Goal: Task Accomplishment & Management: Manage account settings

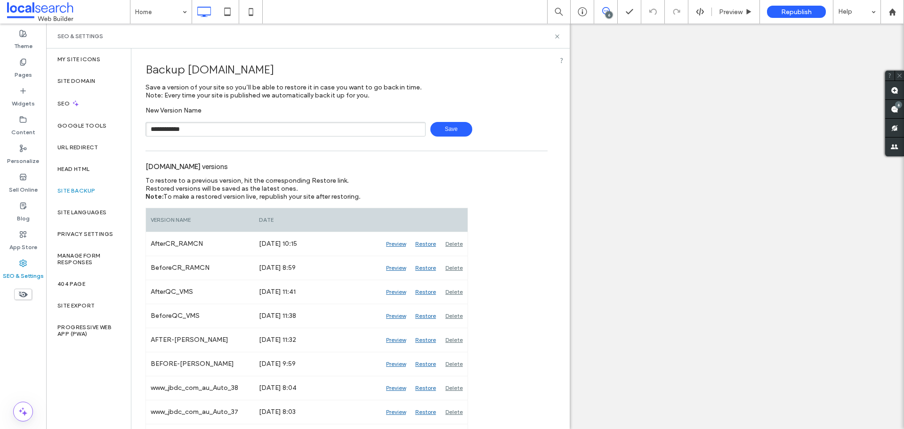
click at [442, 131] on span "Save" at bounding box center [451, 129] width 42 height 15
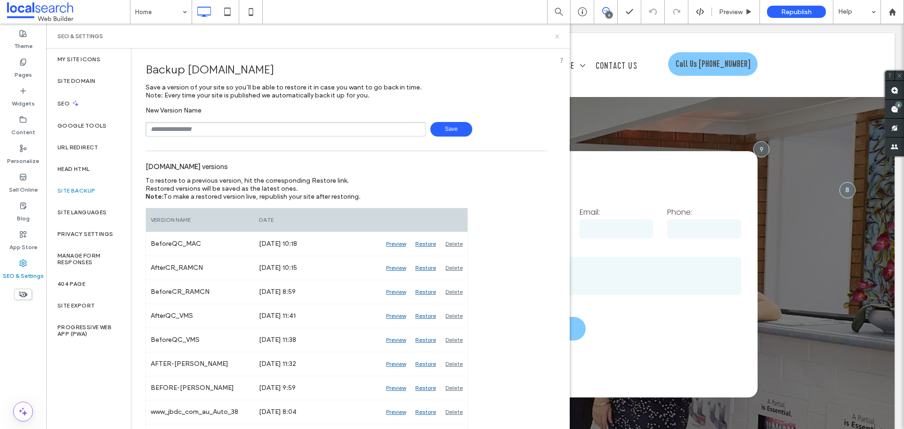
click at [558, 36] on icon at bounding box center [557, 36] width 7 height 7
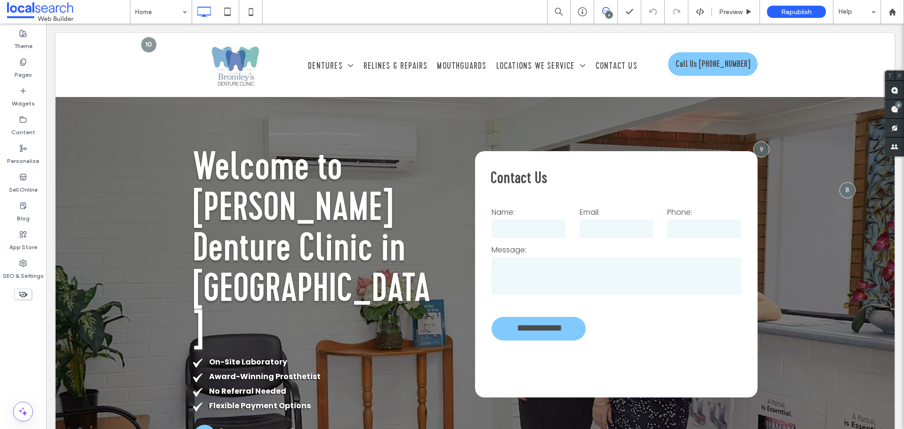
click at [609, 14] on div "6" at bounding box center [609, 14] width 7 height 7
click at [895, 108] on use at bounding box center [895, 109] width 8 height 8
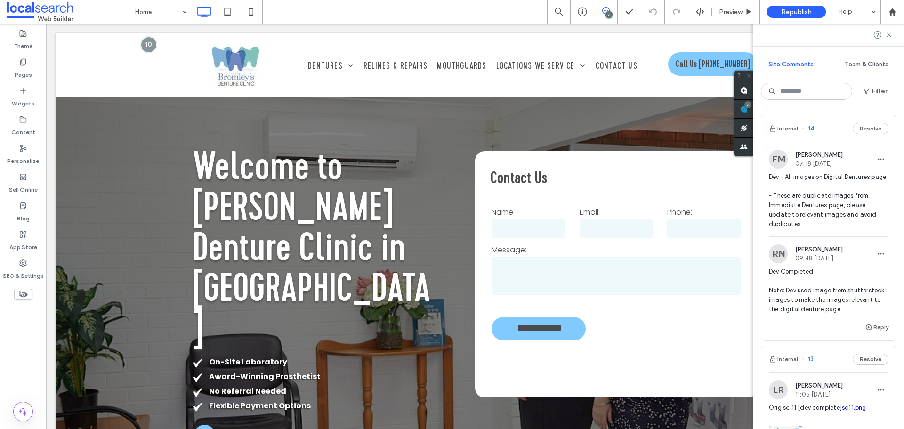
click at [785, 197] on span "Dev - All images on Digital Dentures page - These are duplicate images from Imm…" at bounding box center [829, 200] width 120 height 57
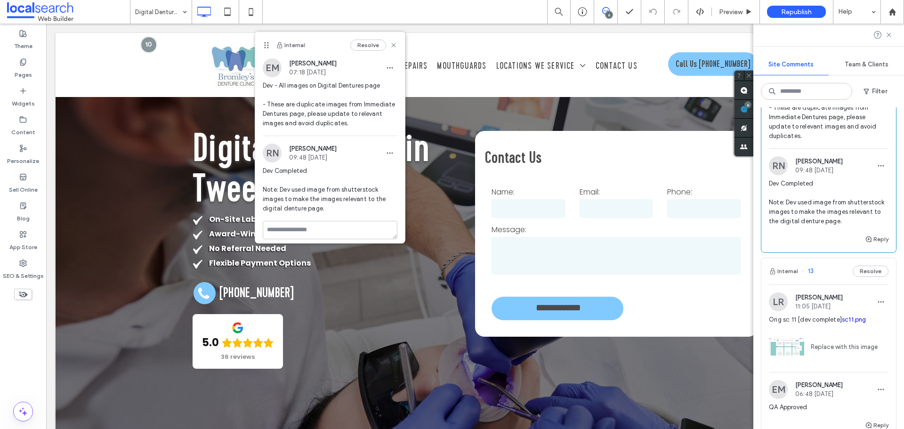
scroll to position [141, 0]
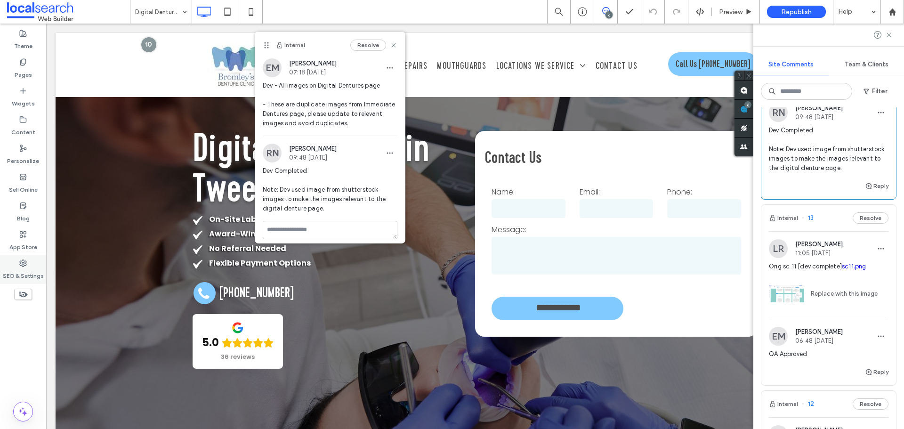
click at [16, 274] on label "SEO & Settings" at bounding box center [23, 273] width 41 height 13
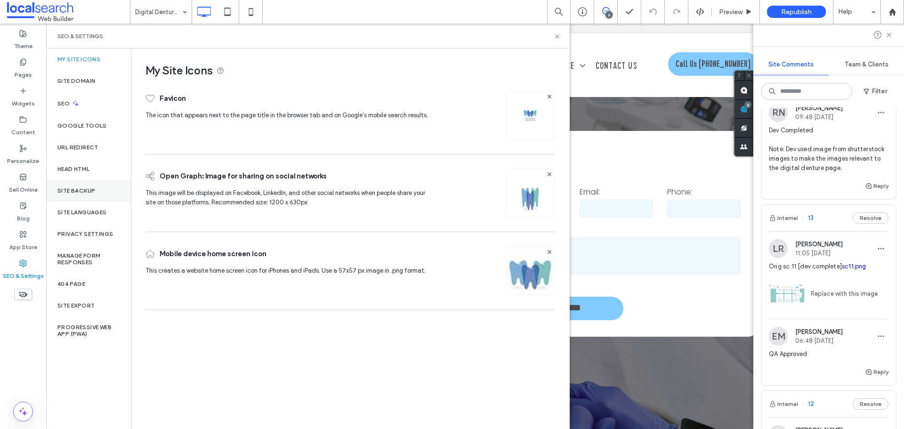
click at [87, 184] on div "Site Backup" at bounding box center [88, 191] width 85 height 22
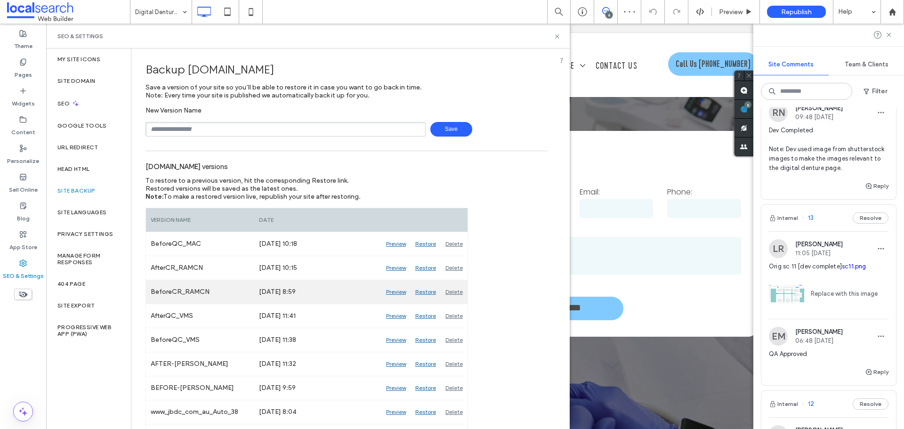
click at [391, 292] on div "Preview" at bounding box center [395, 292] width 29 height 24
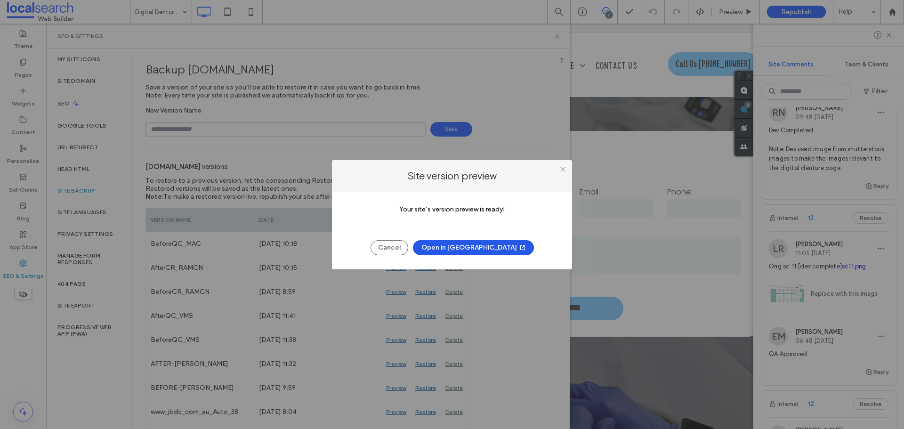
click at [492, 250] on button "Open in [GEOGRAPHIC_DATA]" at bounding box center [473, 247] width 121 height 15
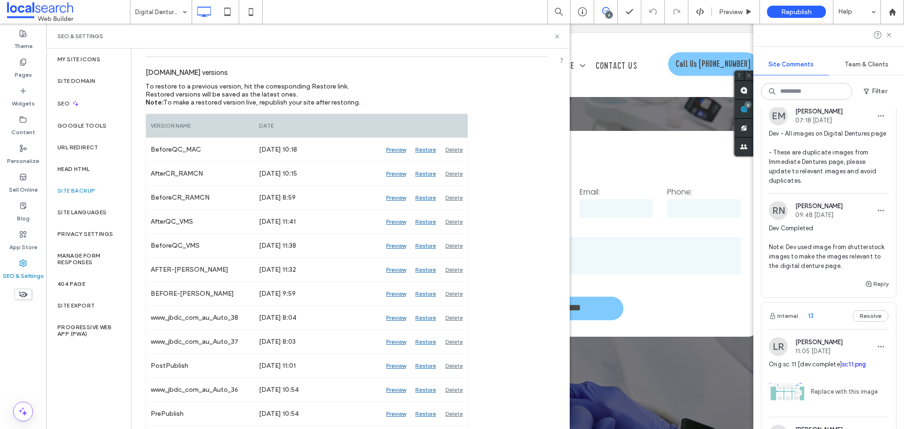
scroll to position [0, 0]
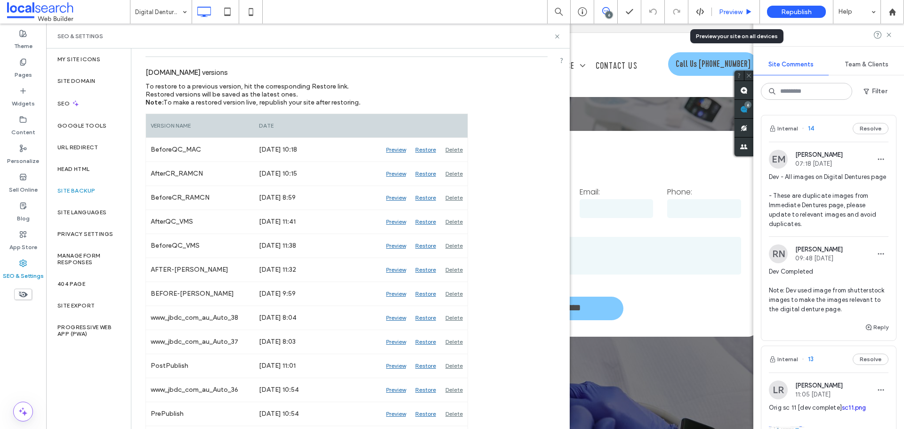
click at [739, 7] on div "Preview" at bounding box center [736, 12] width 48 height 24
click at [731, 12] on span "Preview" at bounding box center [731, 12] width 24 height 8
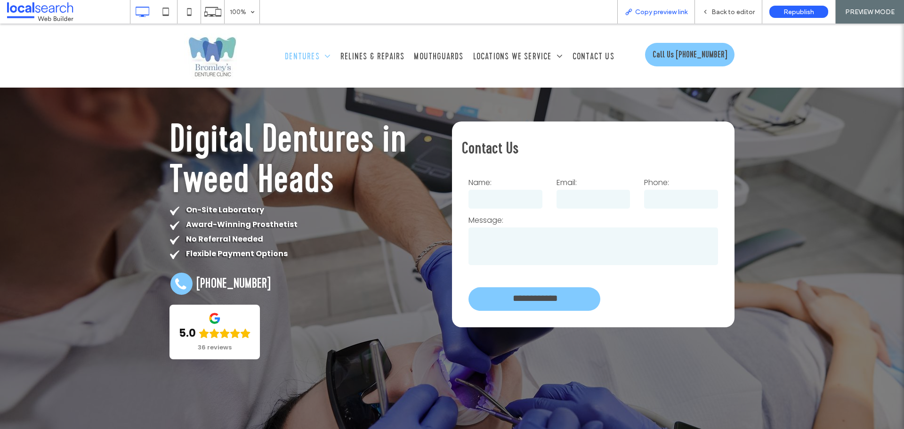
click at [679, 11] on span "Copy preview link" at bounding box center [661, 12] width 52 height 8
click at [727, 8] on span "Back to editor" at bounding box center [733, 12] width 43 height 8
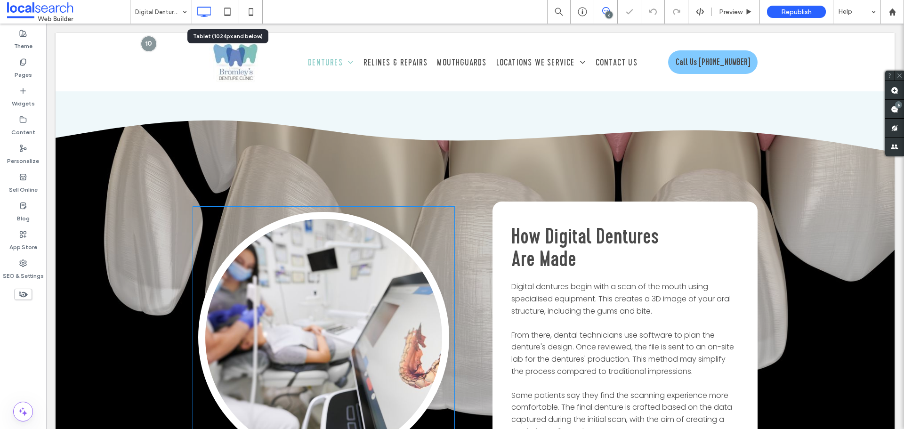
scroll to position [1130, 0]
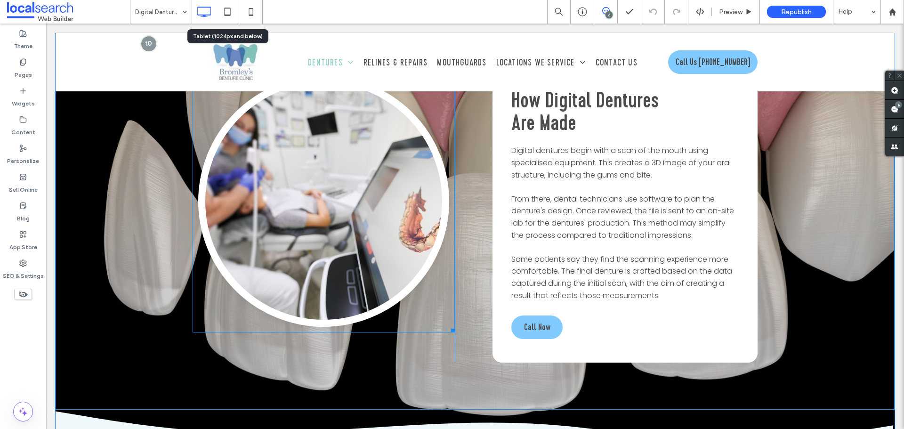
click at [321, 189] on link at bounding box center [323, 201] width 251 height 251
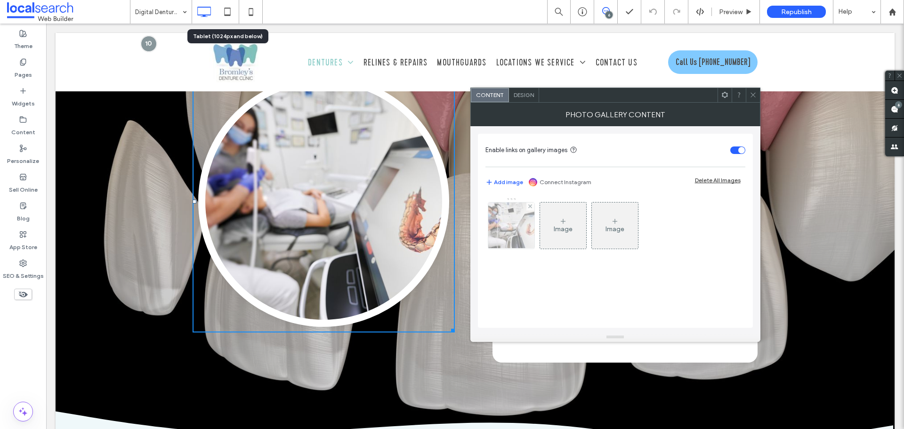
click at [523, 235] on img at bounding box center [511, 226] width 71 height 46
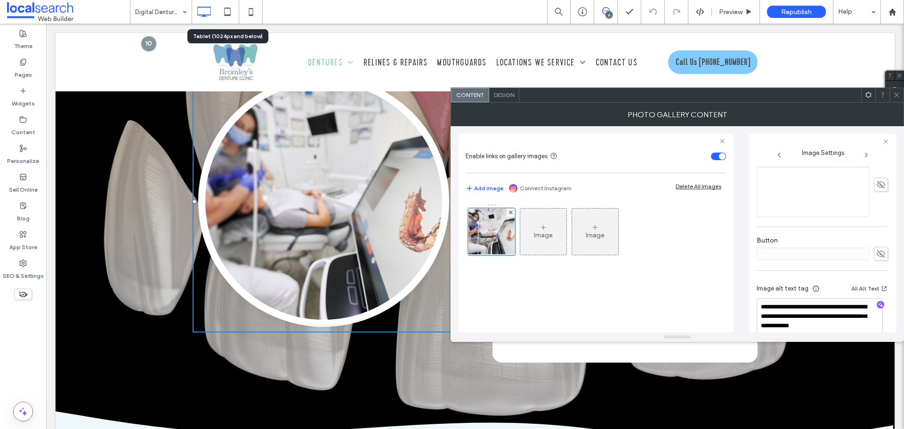
scroll to position [278, 0]
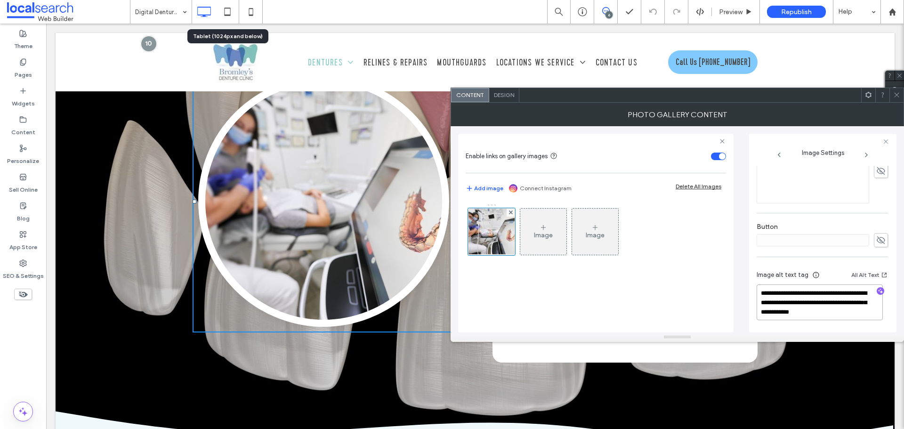
drag, startPoint x: 817, startPoint y: 295, endPoint x: 831, endPoint y: 295, distance: 13.7
click at [818, 295] on textarea "**********" at bounding box center [820, 302] width 126 height 36
type textarea "**********"
click at [897, 98] on span at bounding box center [896, 95] width 7 height 14
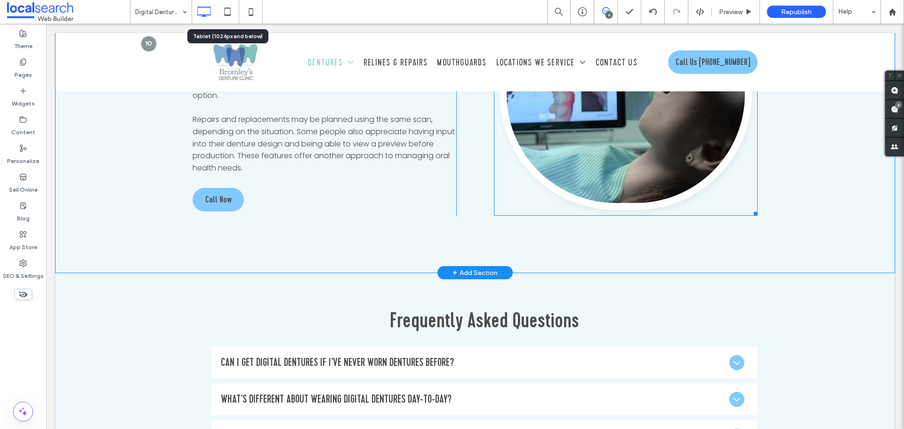
scroll to position [1554, 0]
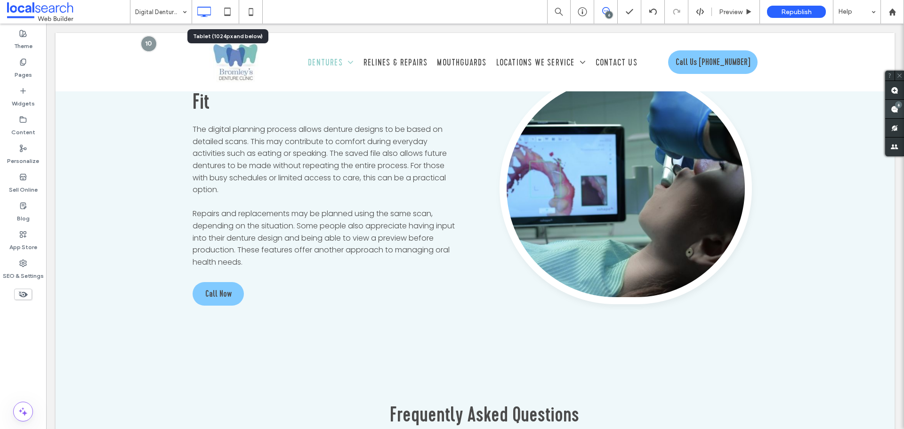
click at [896, 107] on div "6" at bounding box center [894, 109] width 19 height 19
